Goal: Information Seeking & Learning: Find specific fact

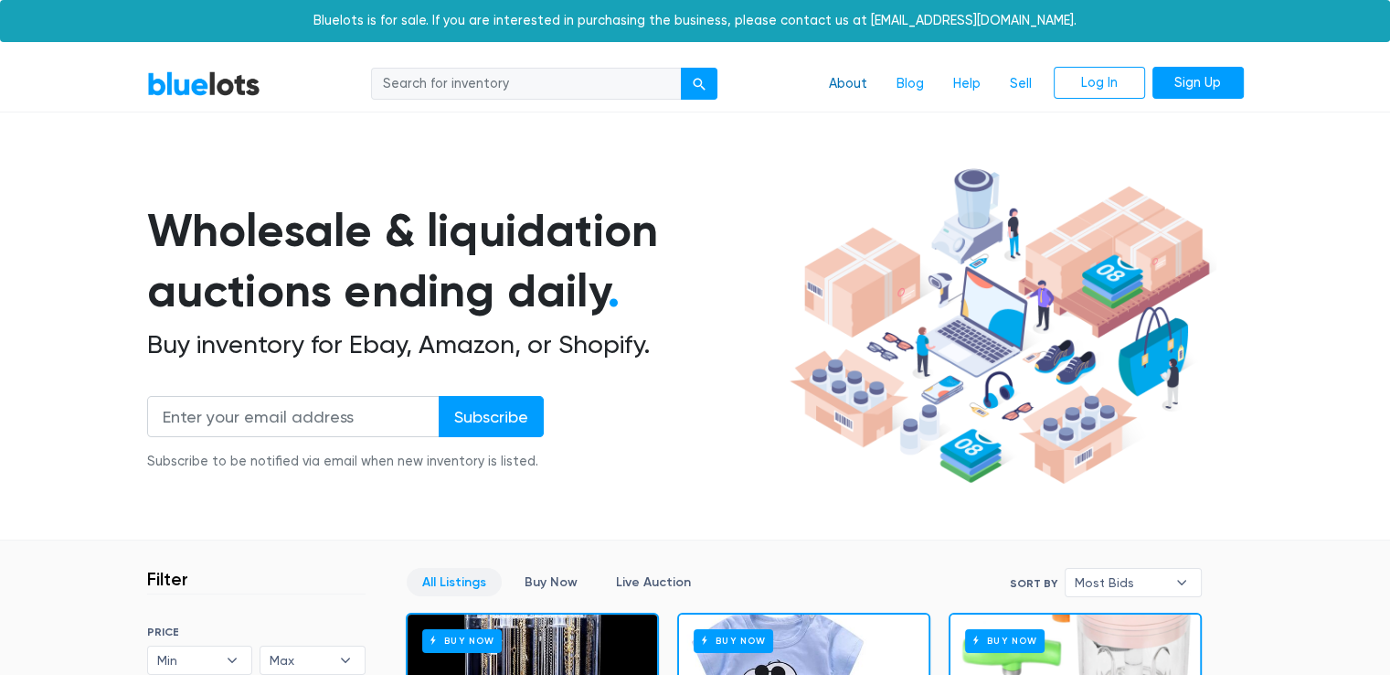
click at [853, 84] on link "About" at bounding box center [848, 84] width 68 height 35
click at [578, 86] on input "search" at bounding box center [526, 84] width 311 height 33
type input "mystery"
click at [708, 91] on button "submit" at bounding box center [699, 84] width 37 height 33
